Goal: Navigation & Orientation: Find specific page/section

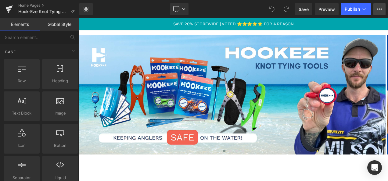
click at [377, 9] on icon at bounding box center [379, 9] width 5 height 5
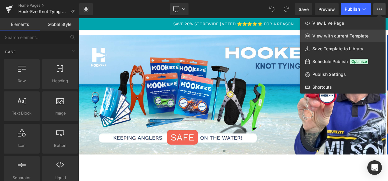
click at [340, 35] on span "View with current Template" at bounding box center [340, 35] width 56 height 5
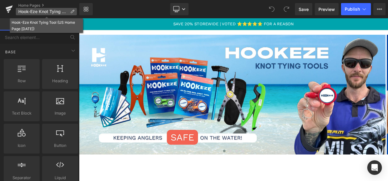
click at [73, 13] on icon at bounding box center [72, 11] width 4 height 4
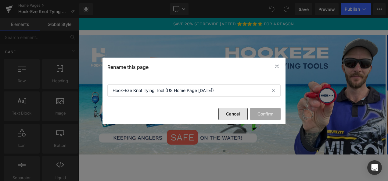
click at [229, 116] on button "Cancel" at bounding box center [232, 114] width 29 height 12
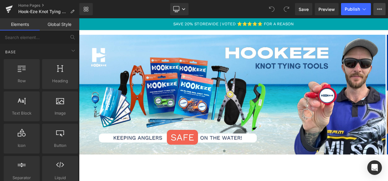
click at [378, 10] on icon at bounding box center [379, 9] width 5 height 5
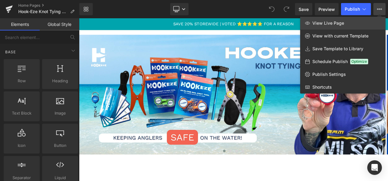
click at [342, 23] on span "View Live Page" at bounding box center [328, 22] width 32 height 5
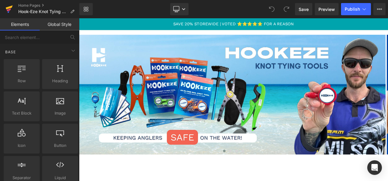
click at [10, 8] on icon at bounding box center [9, 7] width 7 height 4
